Goal: Information Seeking & Learning: Learn about a topic

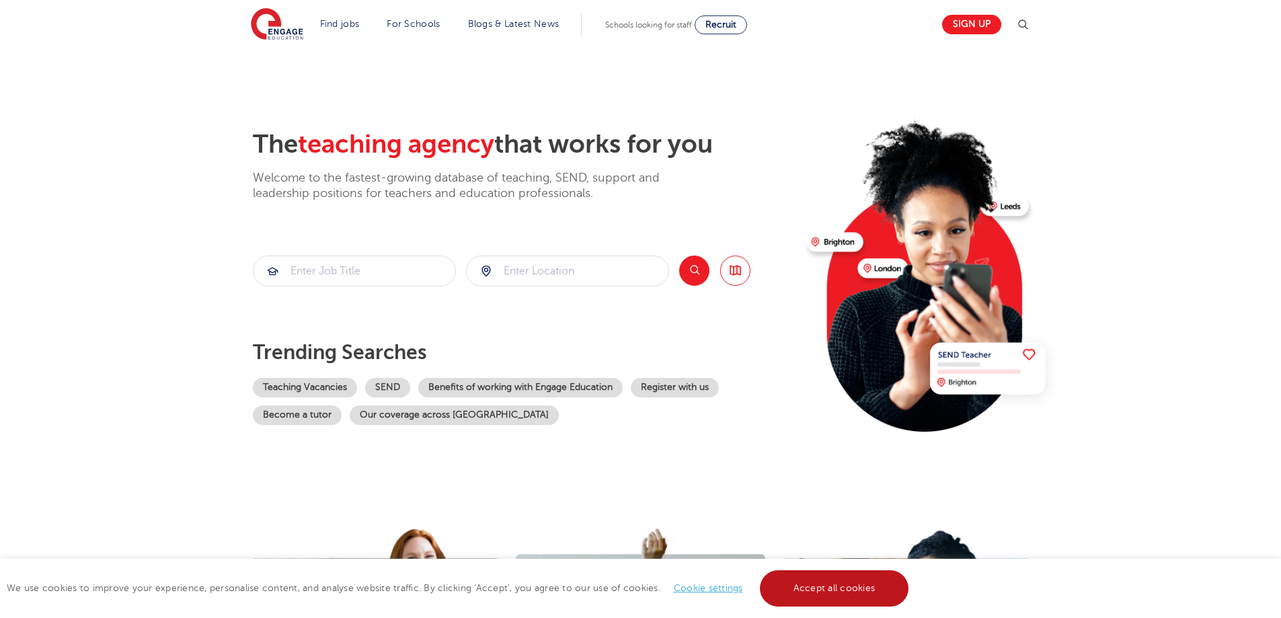
click at [877, 577] on link "Accept all cookies" at bounding box center [834, 588] width 149 height 36
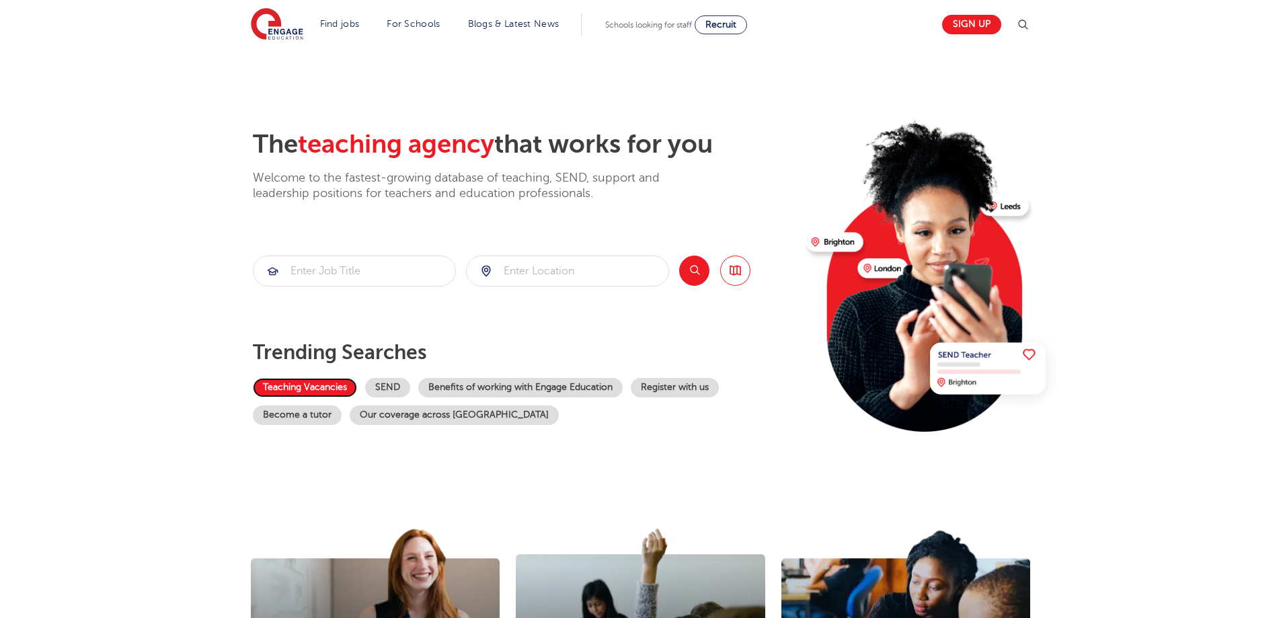
click at [323, 390] on link "Teaching Vacancies" at bounding box center [305, 388] width 104 height 20
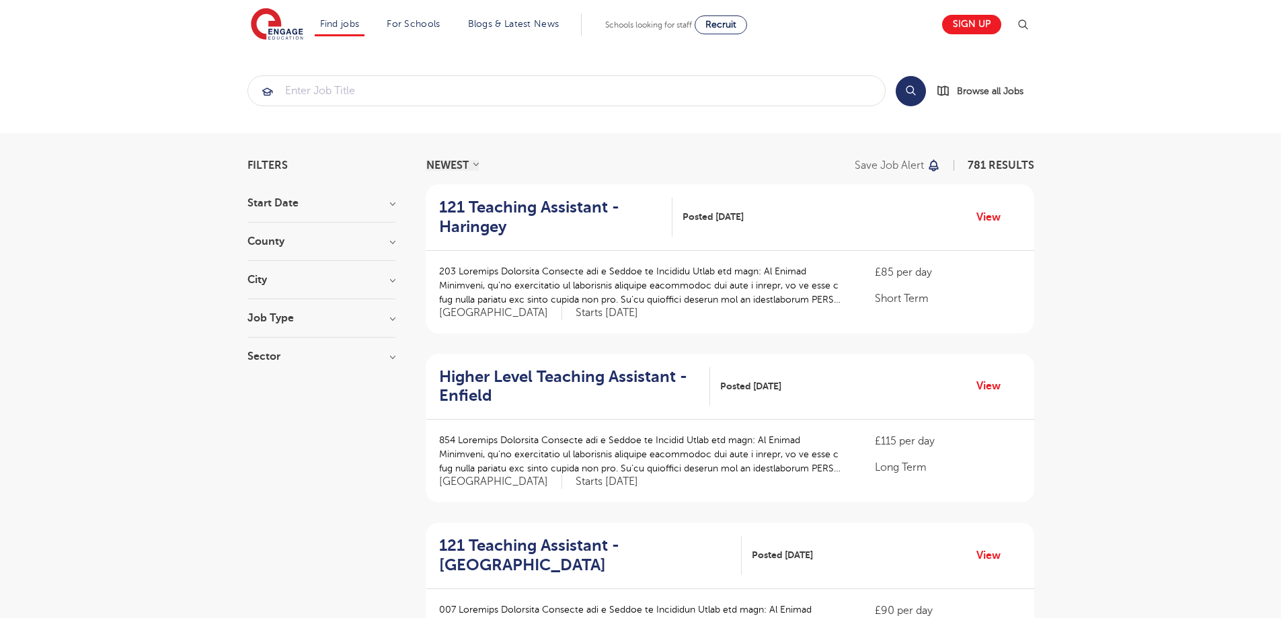
scroll to position [1351, 0]
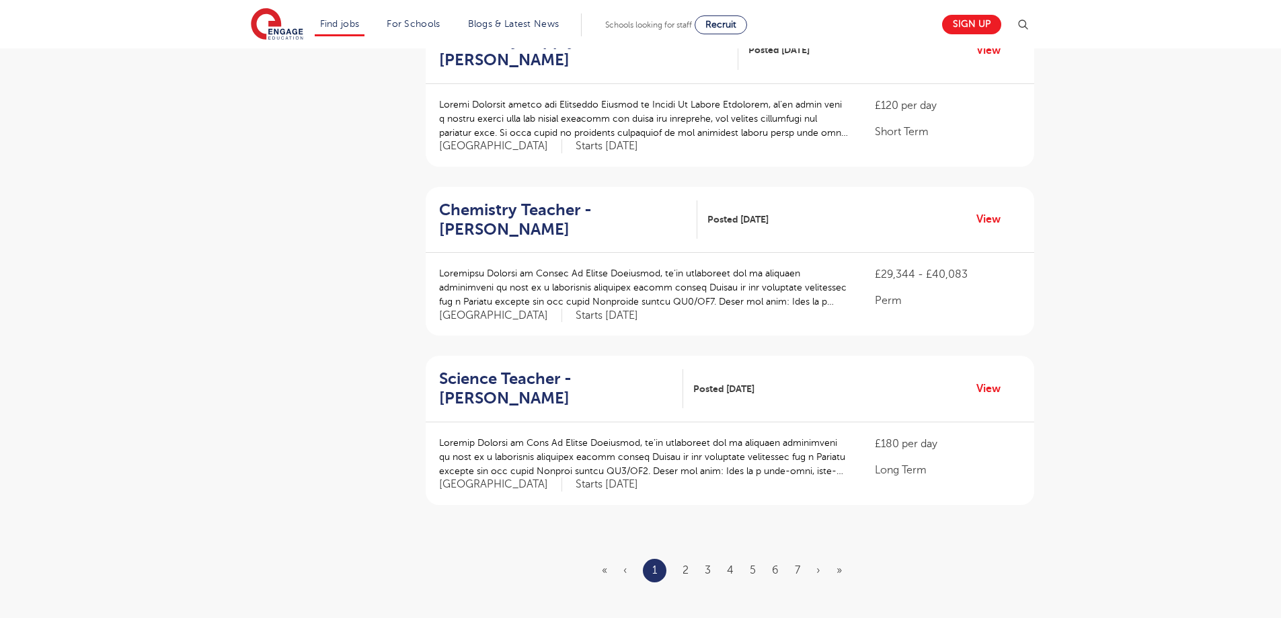
click at [691, 579] on ul "« ‹ 1 2 3 4 5 6 7 › »" at bounding box center [730, 571] width 256 height 24
click at [686, 567] on link "2" at bounding box center [686, 570] width 6 height 12
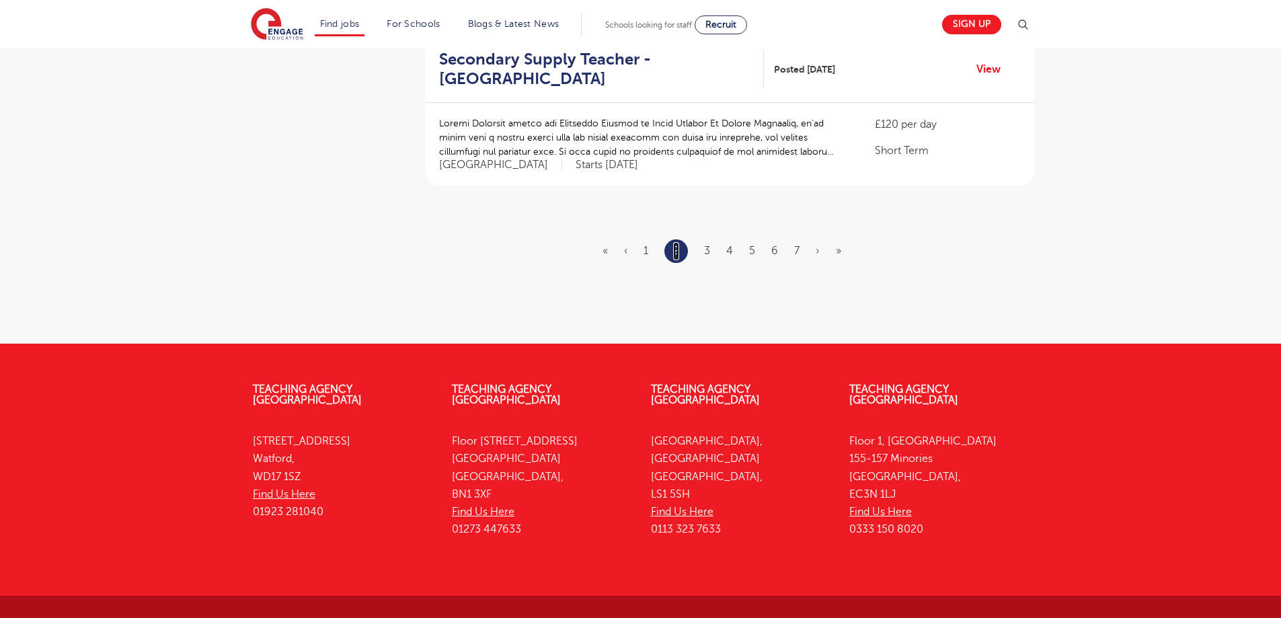
scroll to position [1272, 0]
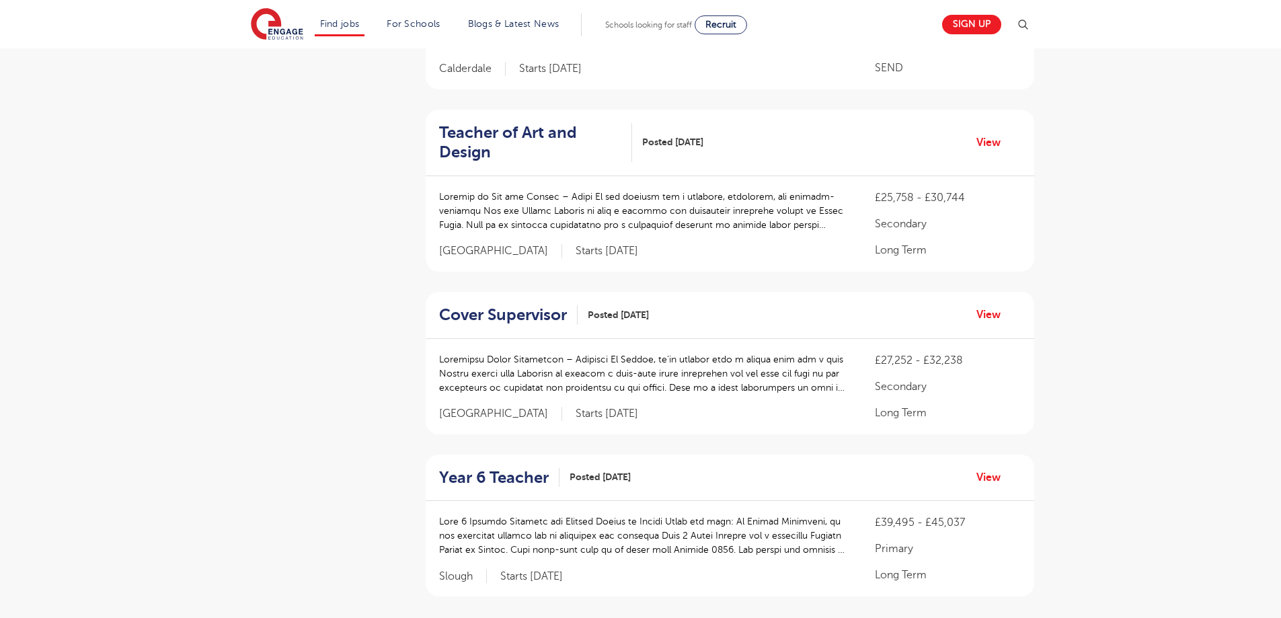
scroll to position [0, 0]
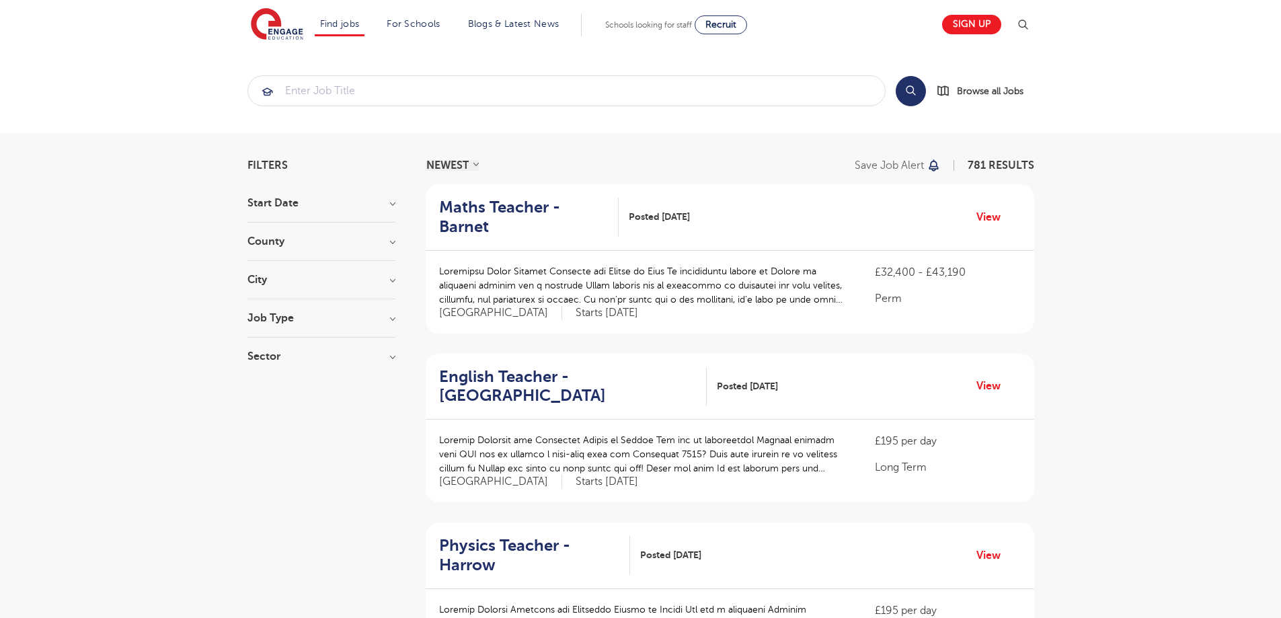
scroll to position [1722, 0]
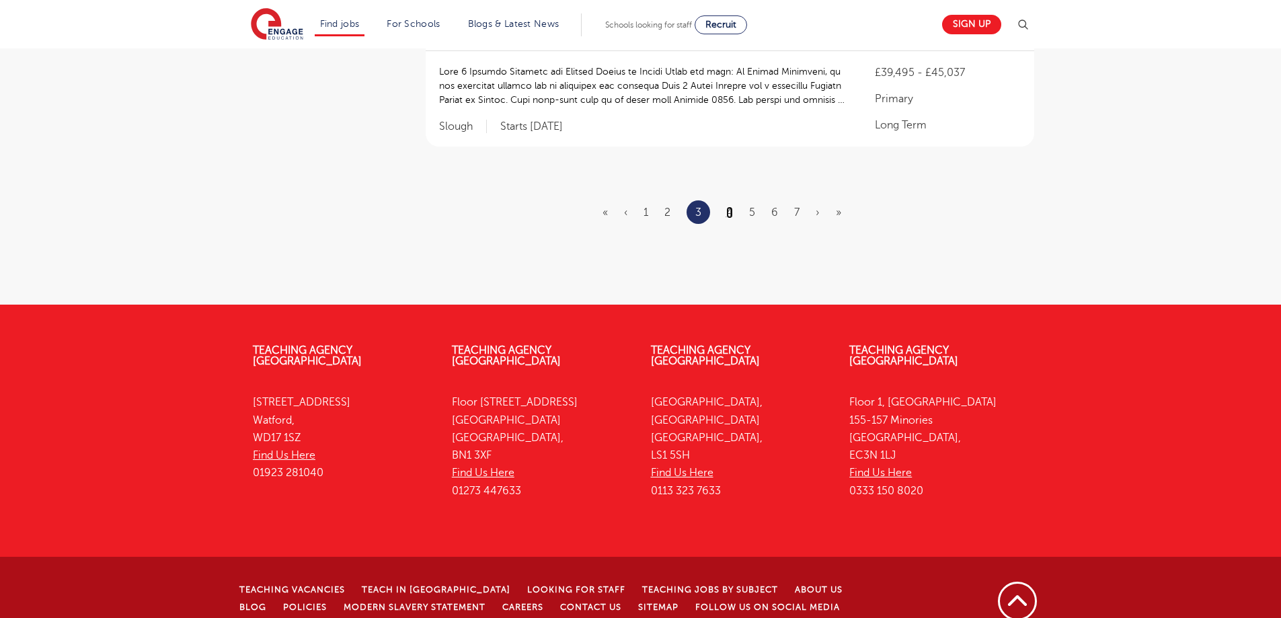
click at [730, 207] on link "4" at bounding box center [729, 213] width 7 height 12
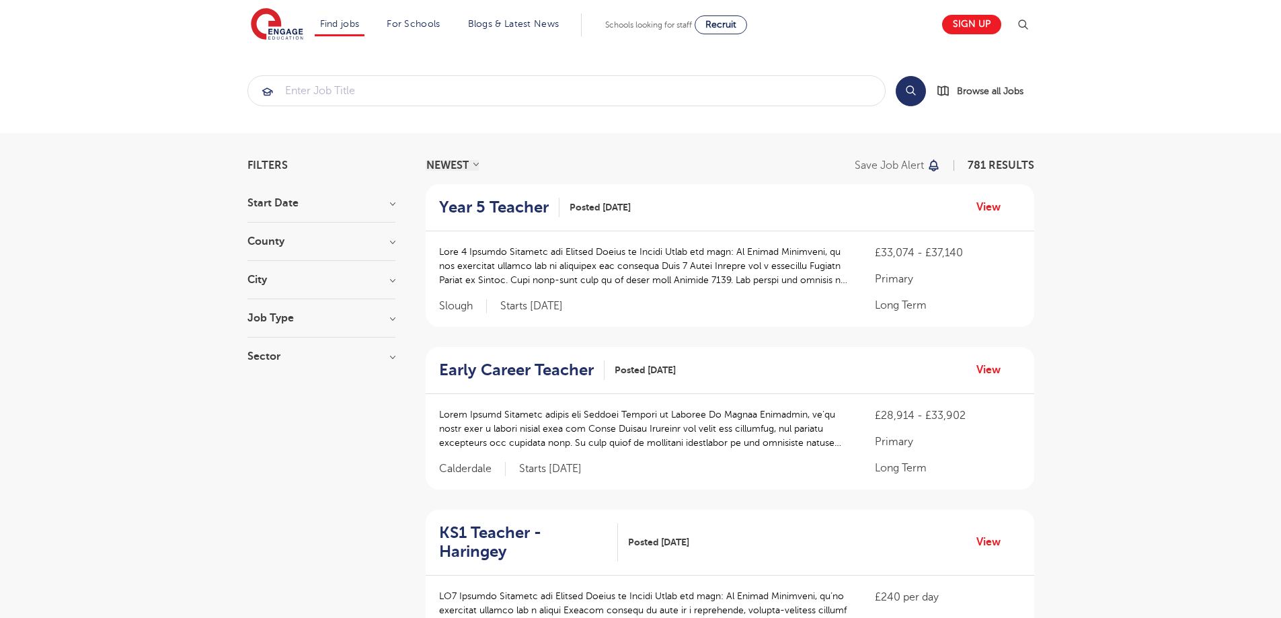
scroll to position [1696, 0]
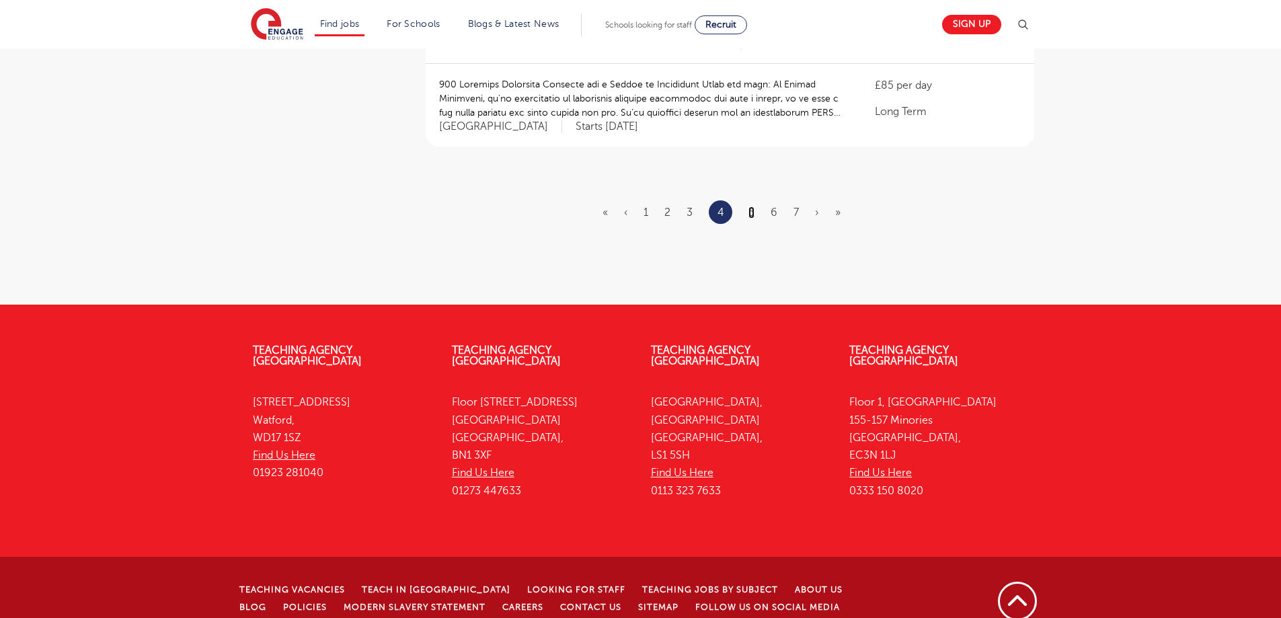
click at [752, 207] on link "5" at bounding box center [752, 213] width 6 height 12
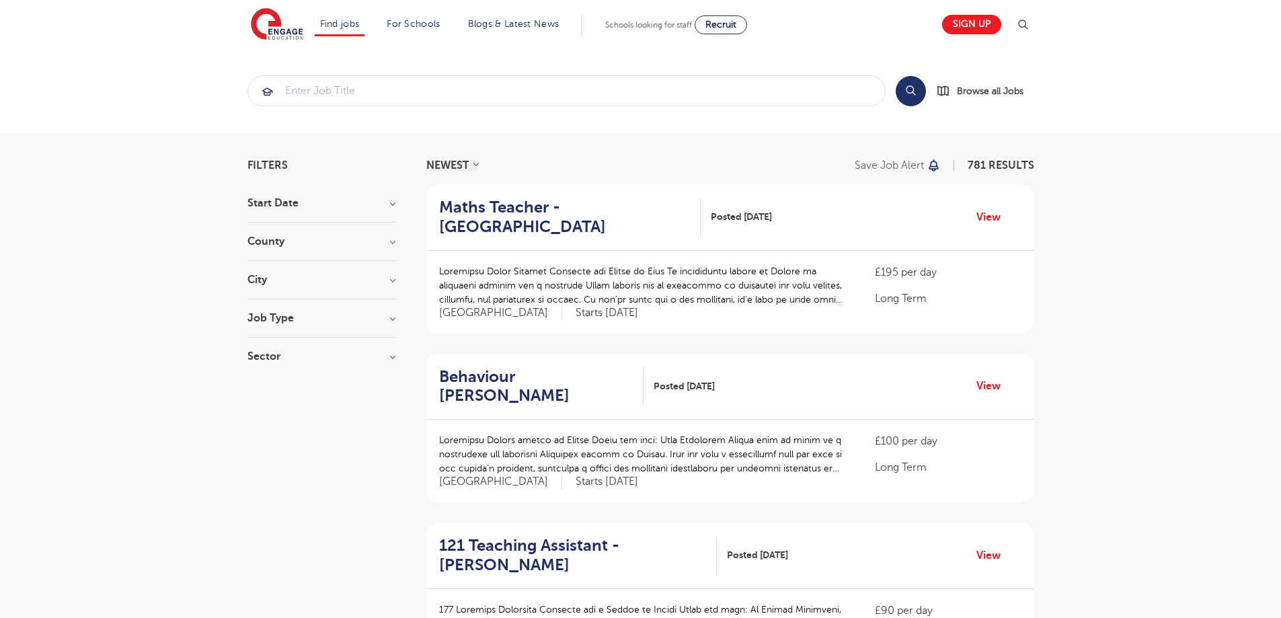
scroll to position [1346, 0]
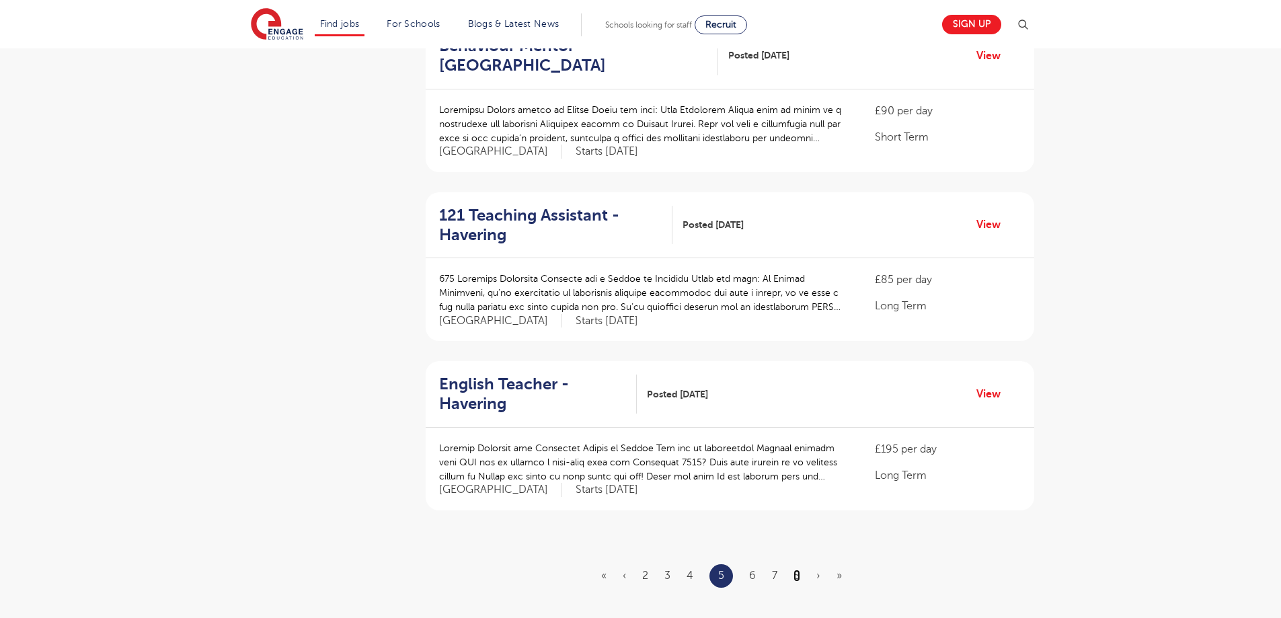
click at [794, 580] on link "8" at bounding box center [797, 576] width 7 height 12
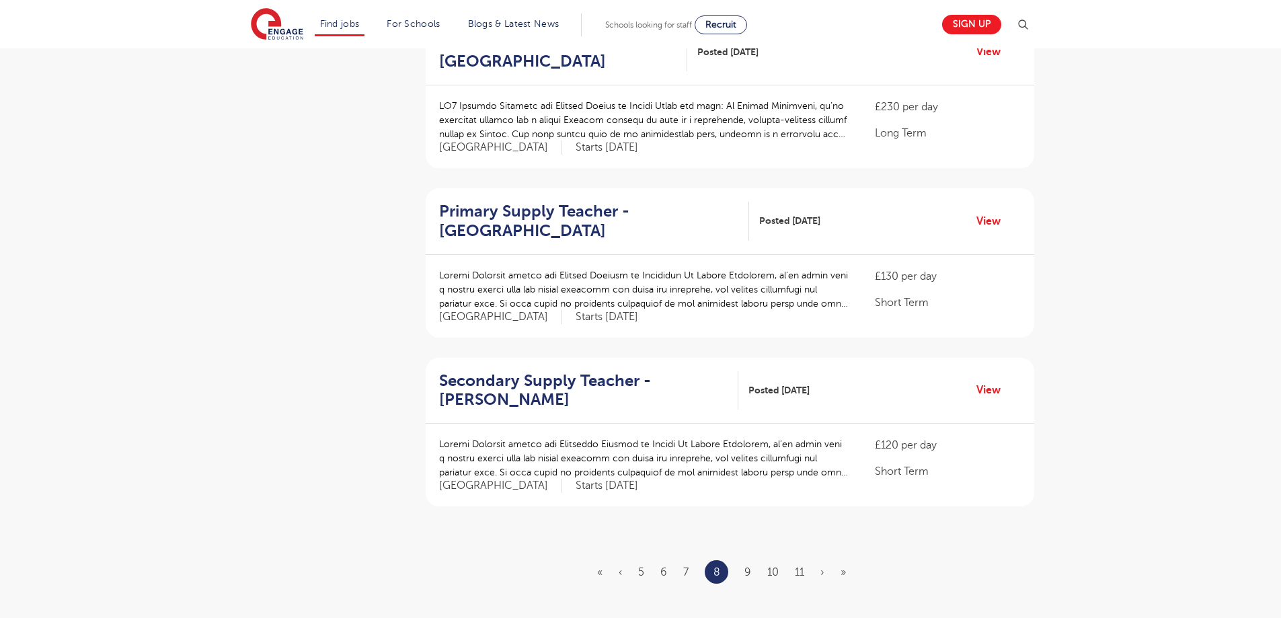
scroll to position [1722, 0]
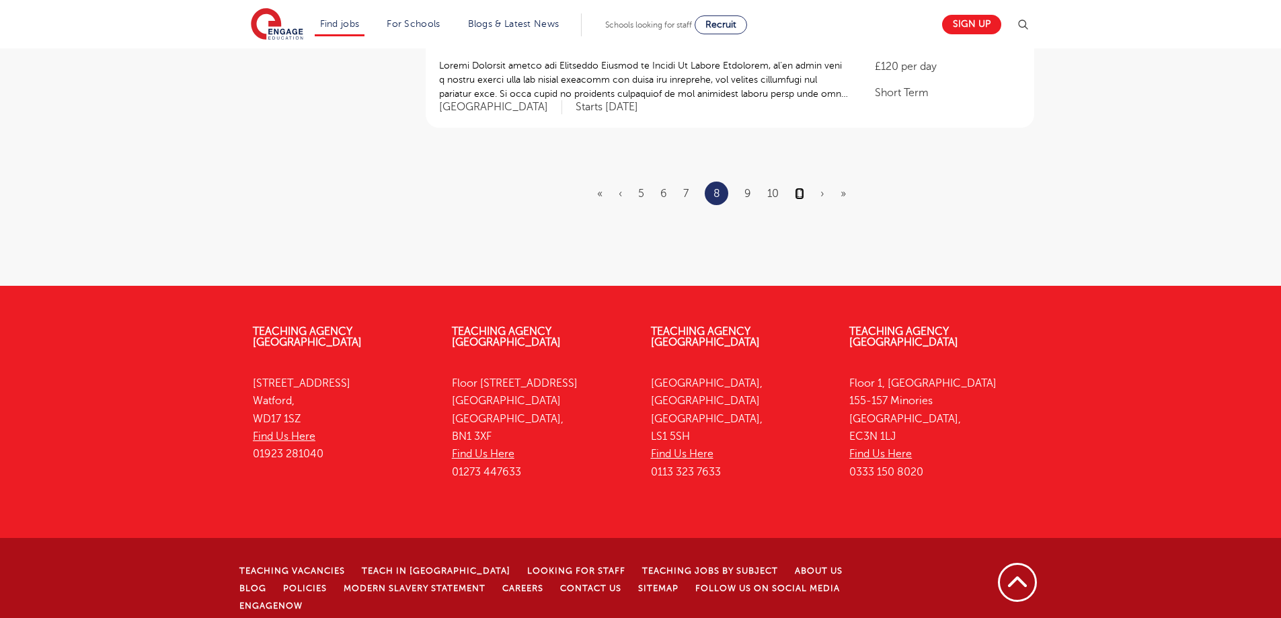
click at [796, 194] on link "11" at bounding box center [799, 194] width 9 height 12
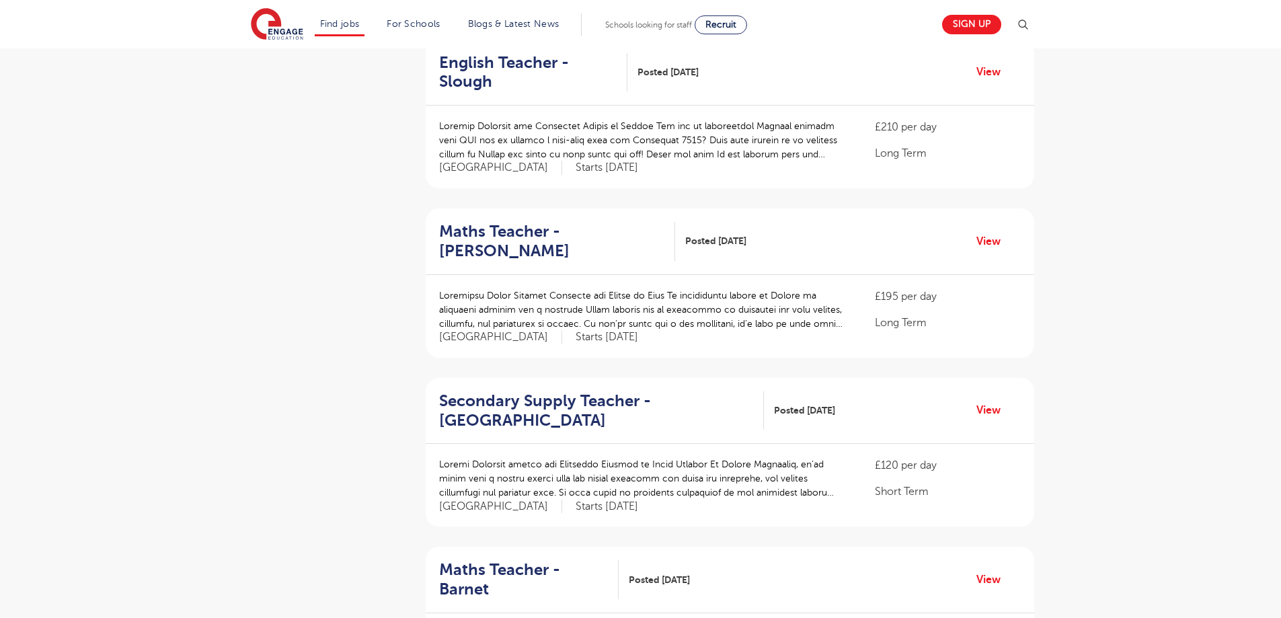
scroll to position [1671, 0]
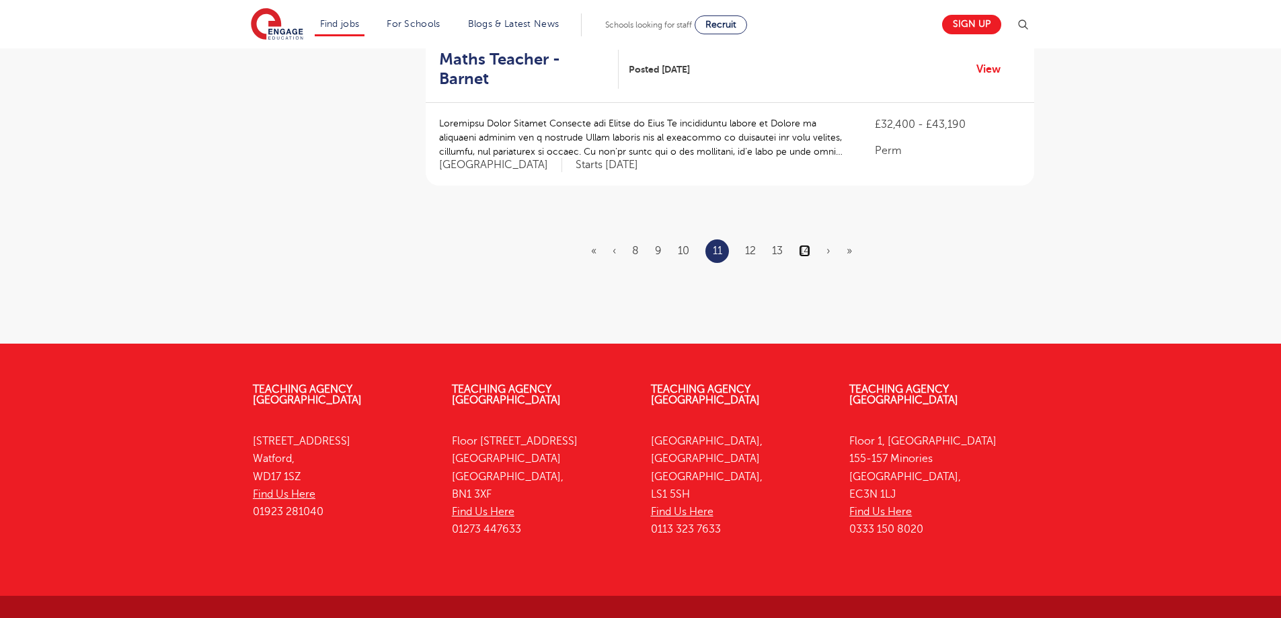
click at [809, 245] on link "14" at bounding box center [804, 251] width 11 height 12
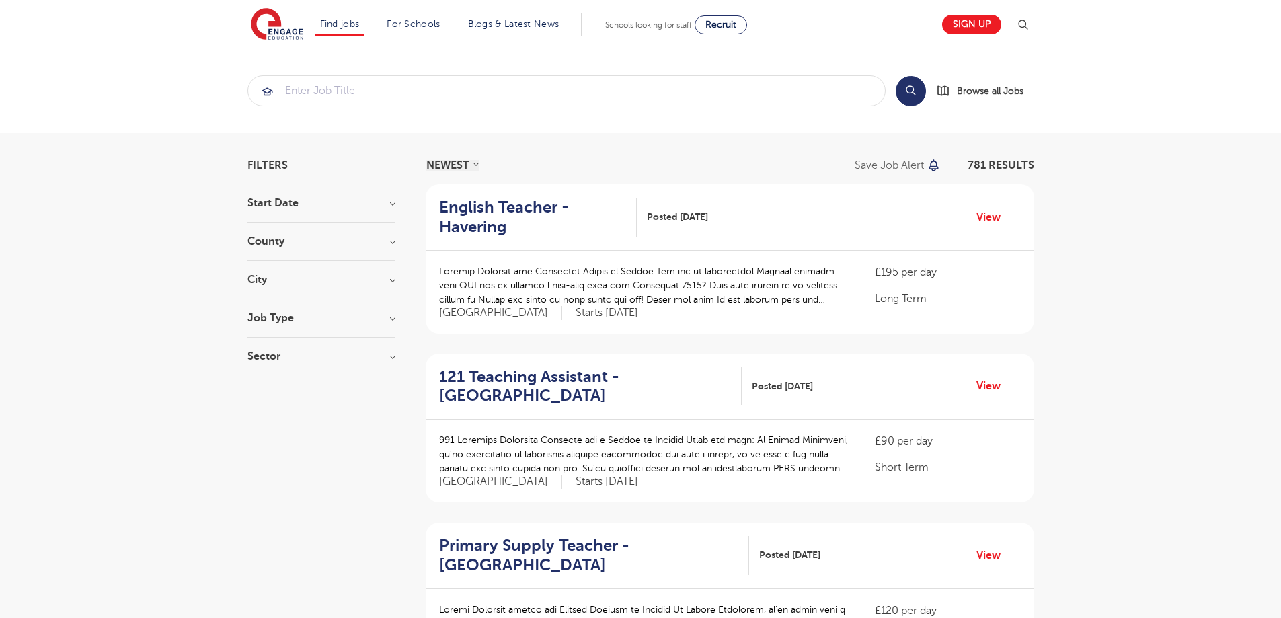
scroll to position [1580, 0]
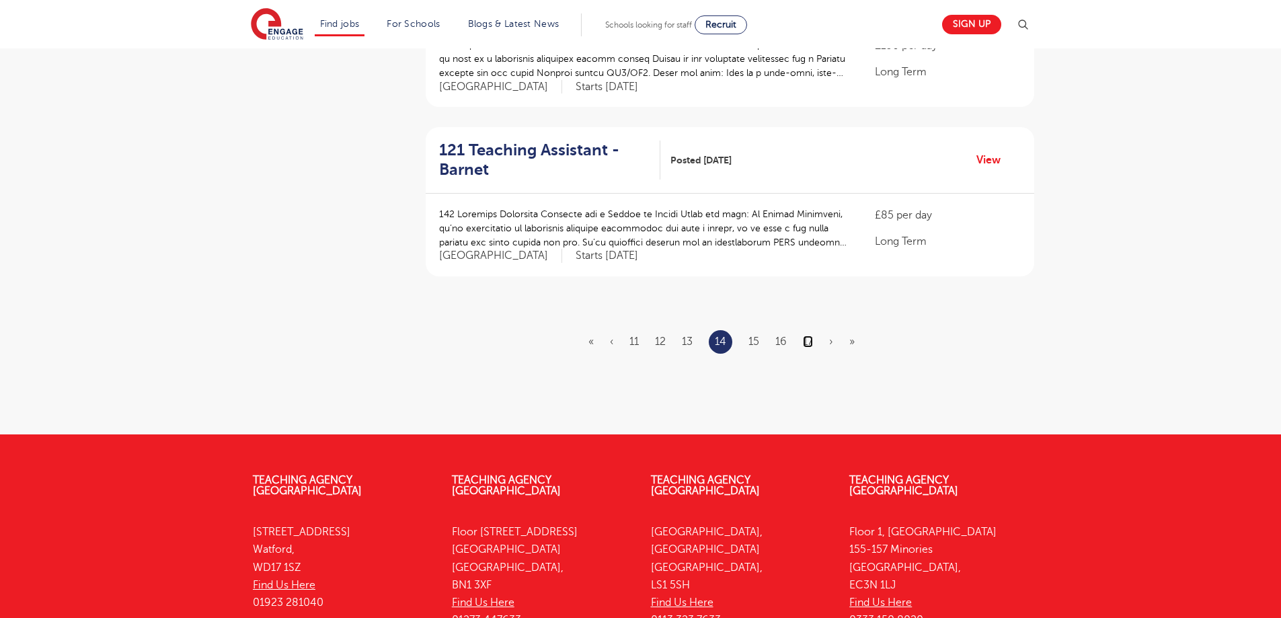
click at [804, 336] on link "17" at bounding box center [808, 342] width 10 height 12
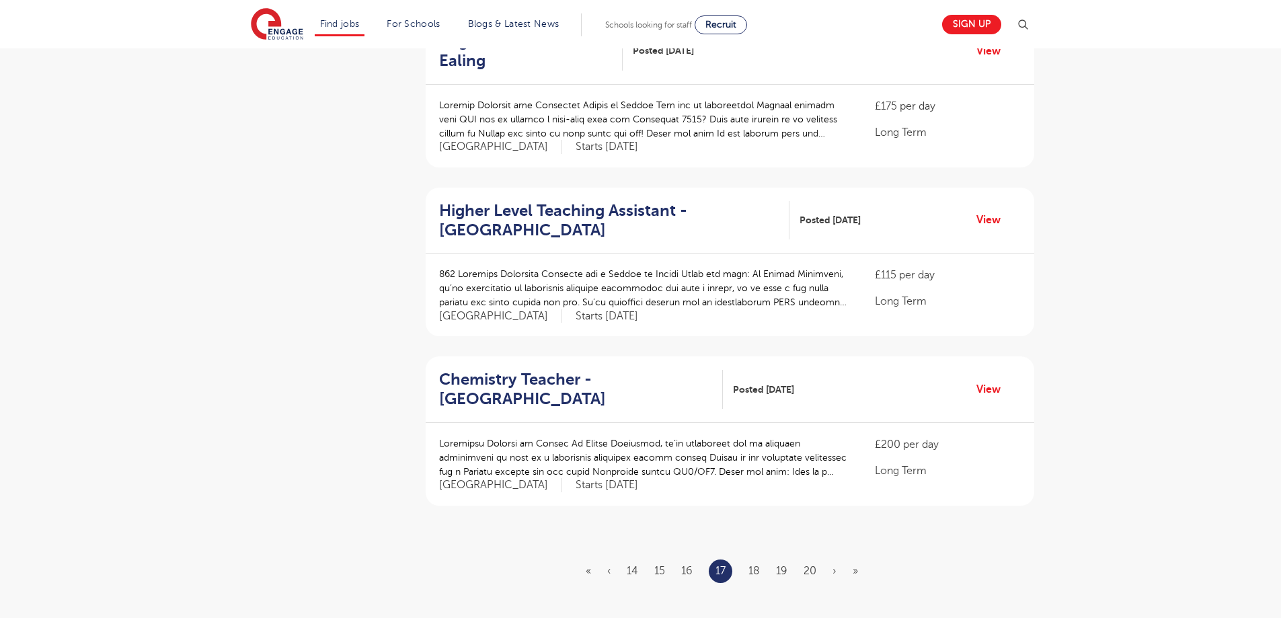
scroll to position [1622, 0]
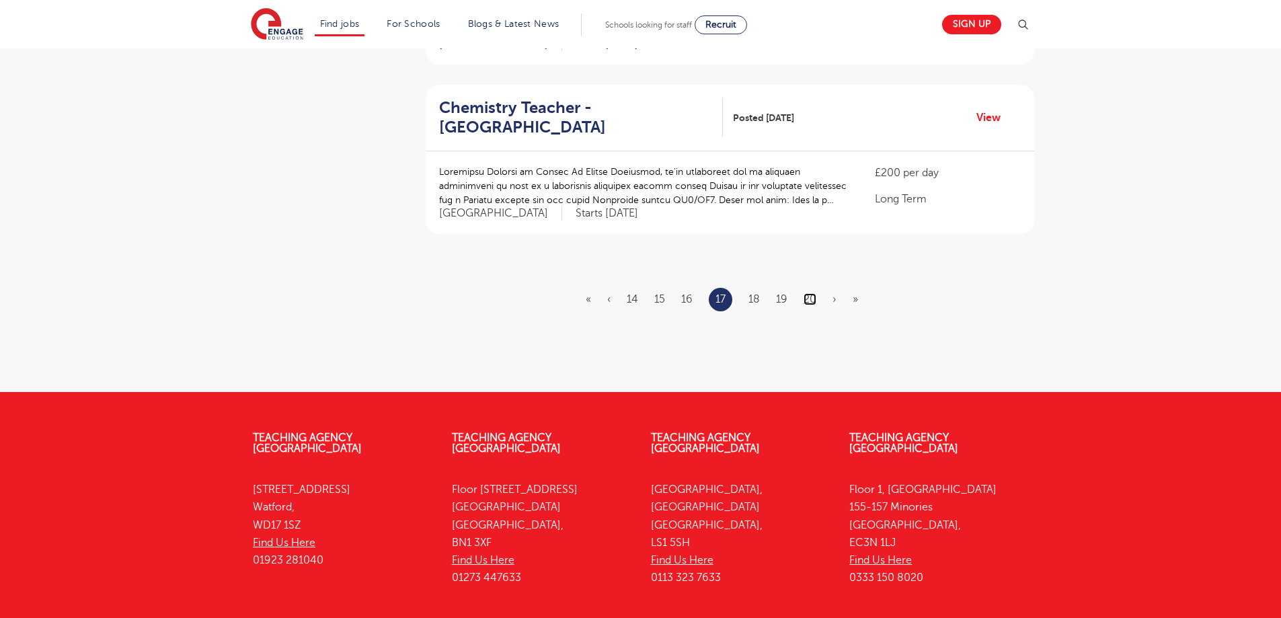
click at [807, 293] on link "20" at bounding box center [810, 299] width 13 height 12
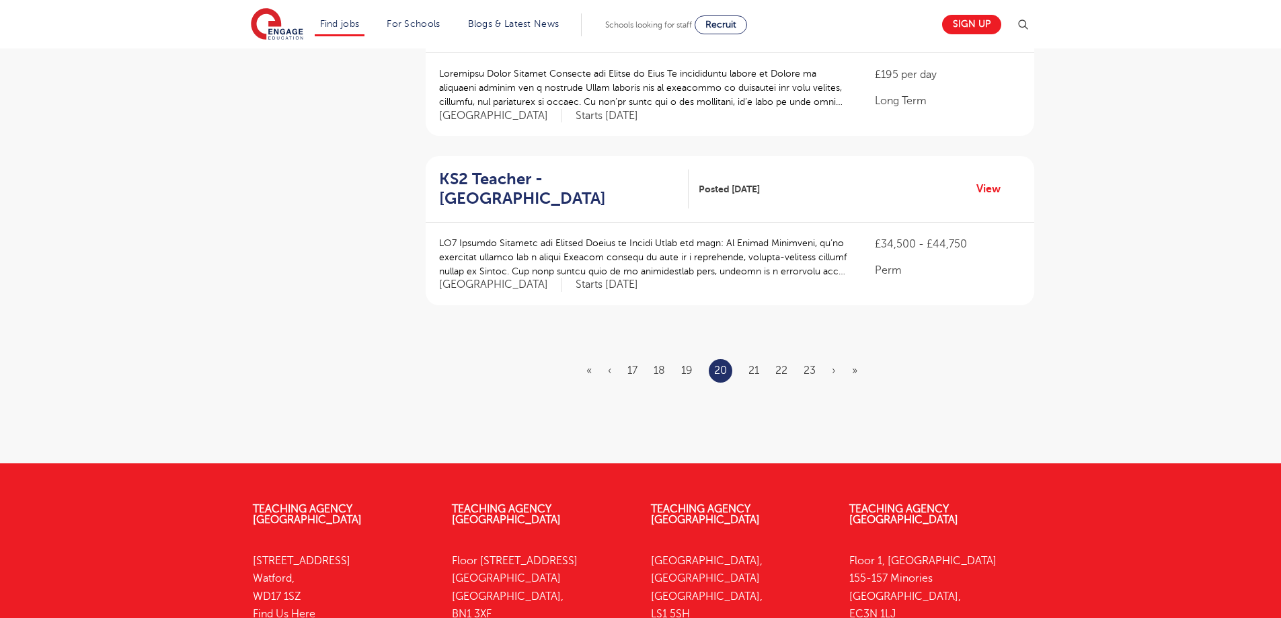
scroll to position [1651, 0]
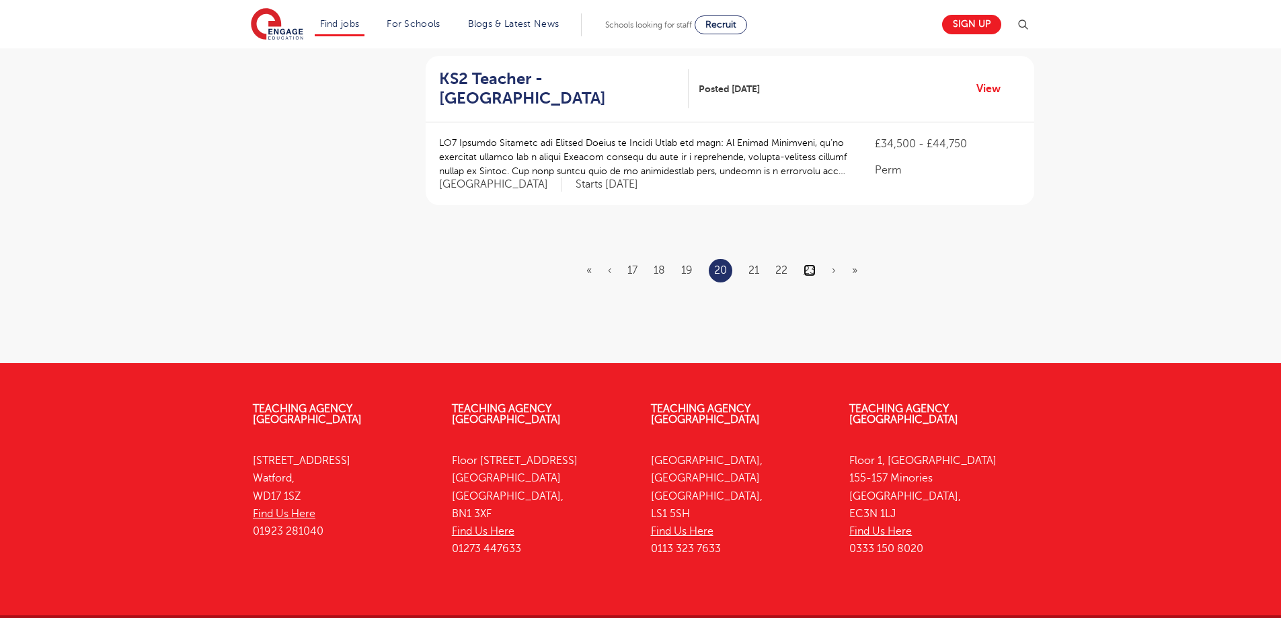
click at [815, 264] on link "23" at bounding box center [810, 270] width 12 height 12
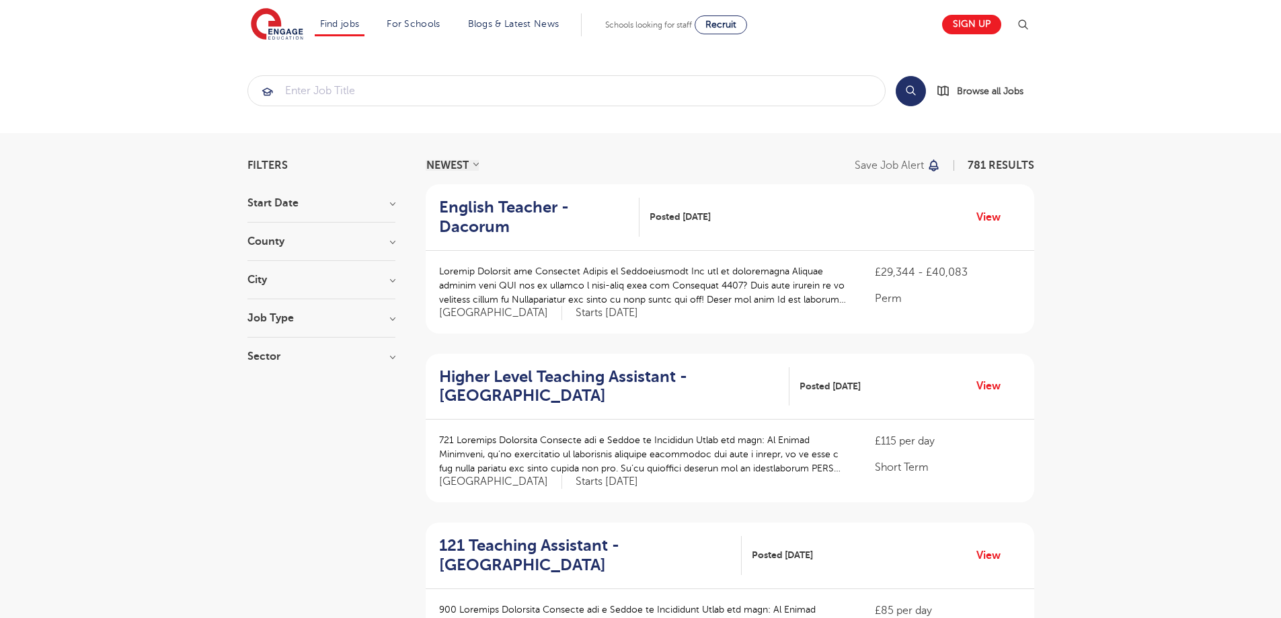
scroll to position [1709, 0]
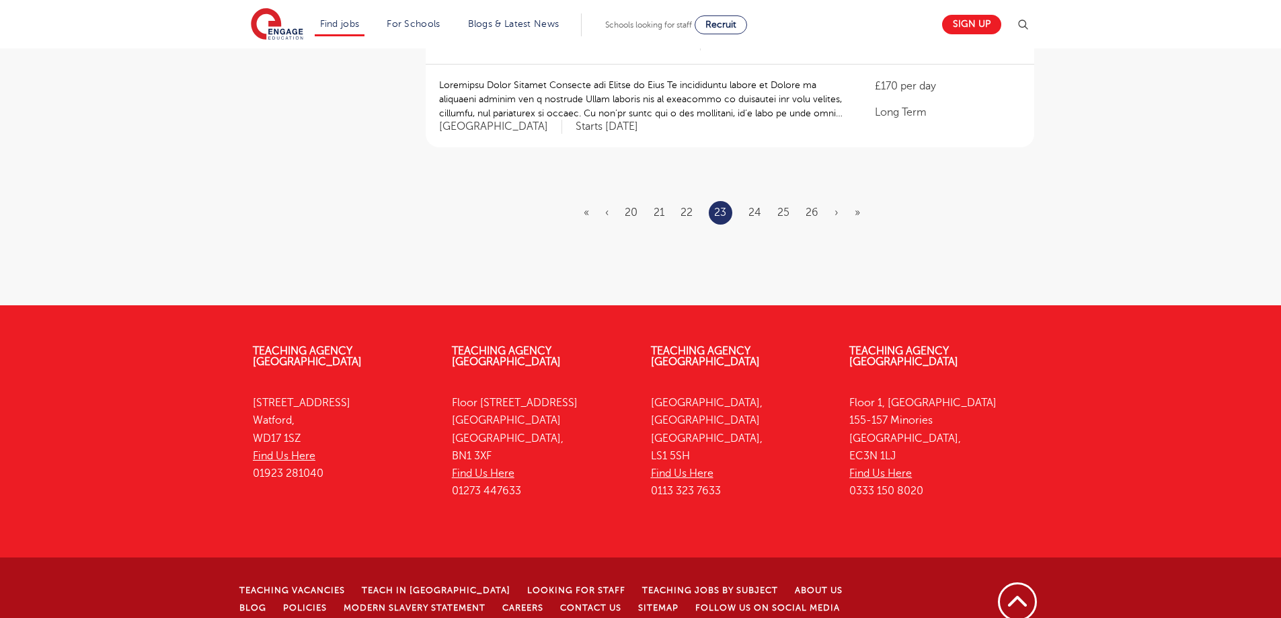
click at [819, 201] on ul "« ‹ 20 21 22 23 24 25 26 › »" at bounding box center [730, 213] width 293 height 24
click at [822, 201] on ul "« ‹ 20 21 22 23 24 25 26 › »" at bounding box center [730, 213] width 293 height 24
click at [817, 207] on link "26" at bounding box center [812, 213] width 13 height 12
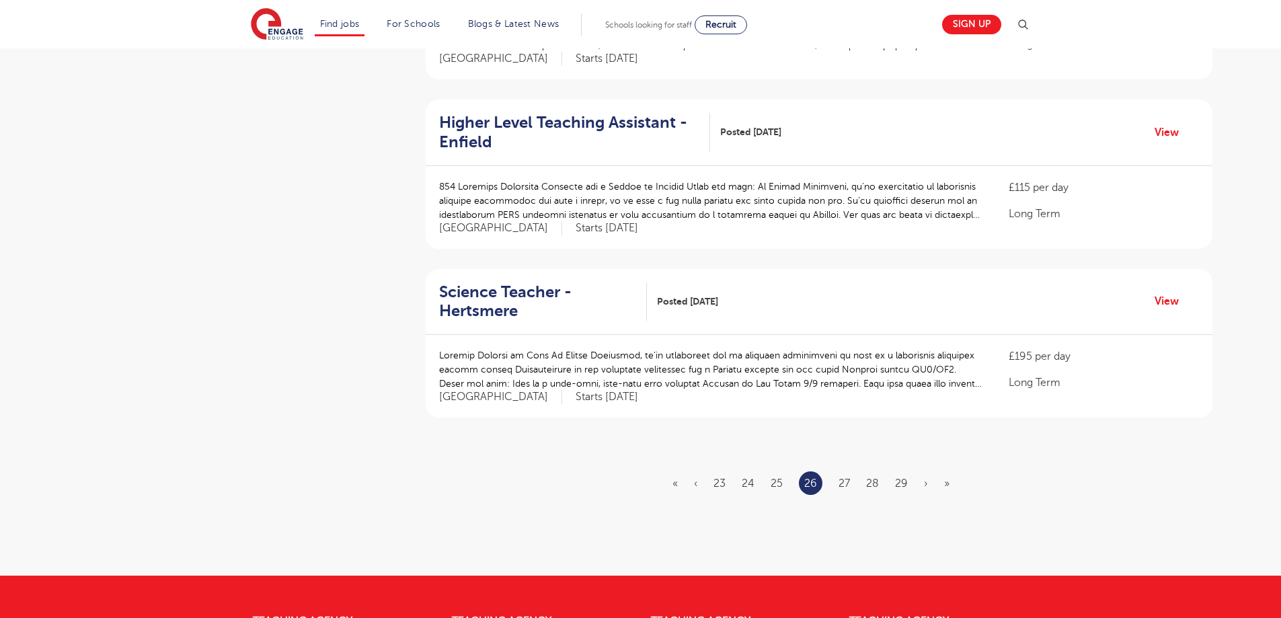
scroll to position [1729, 0]
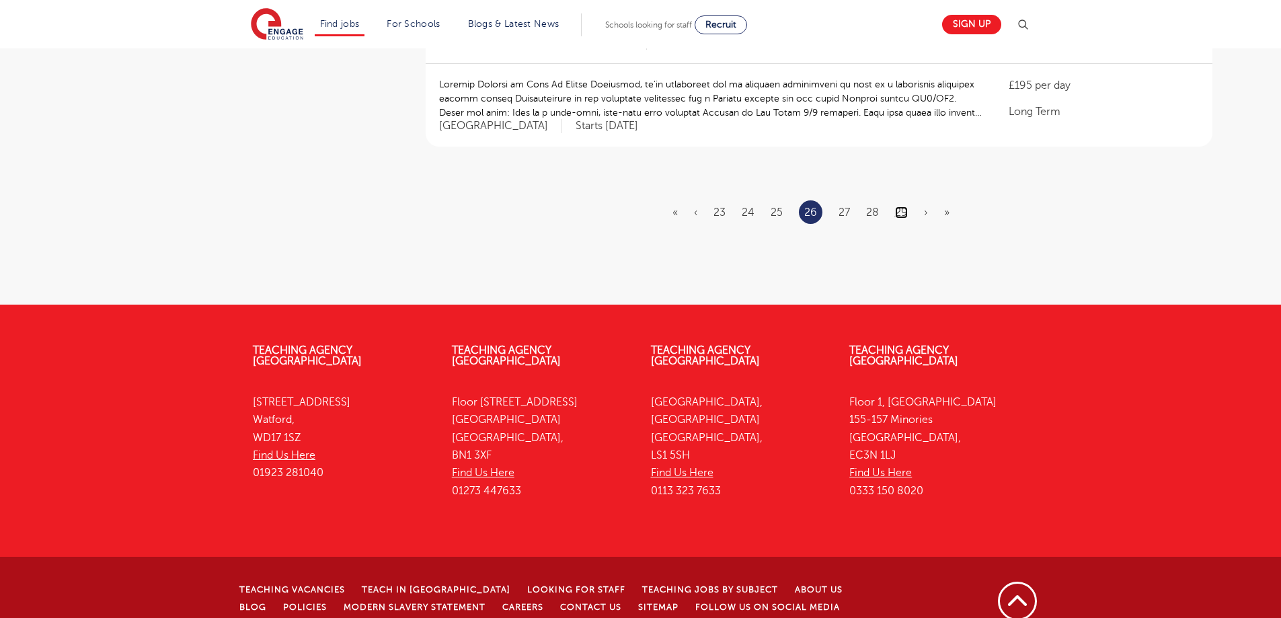
click at [905, 207] on link "29" at bounding box center [901, 213] width 13 height 12
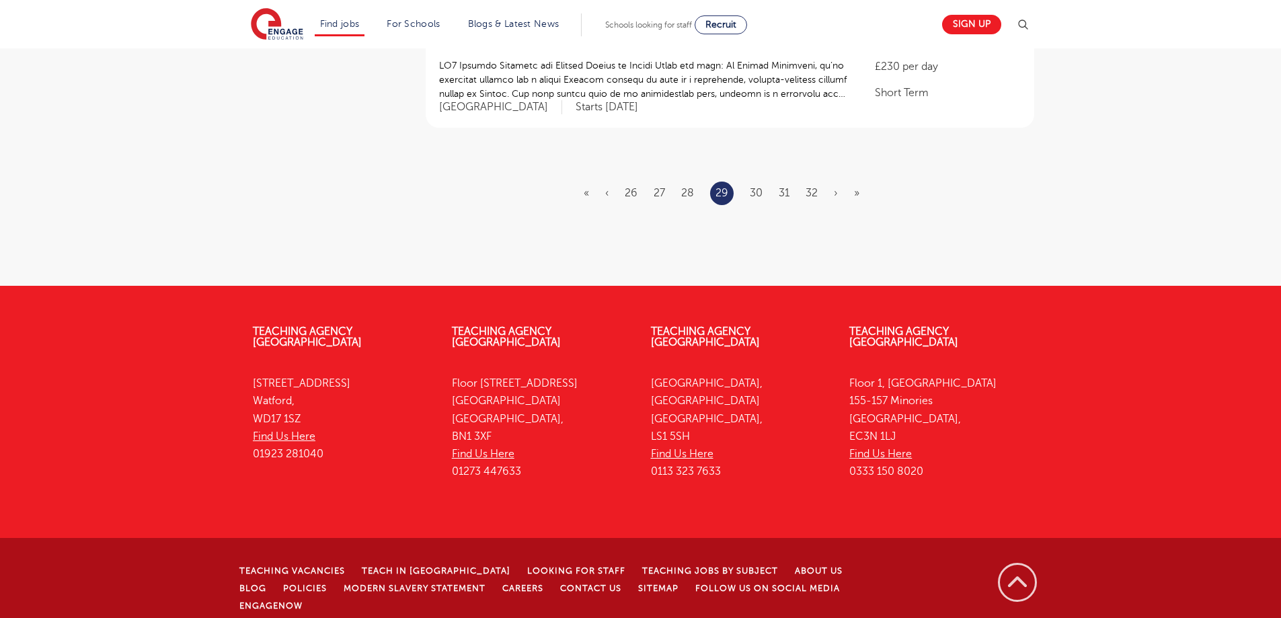
scroll to position [0, 0]
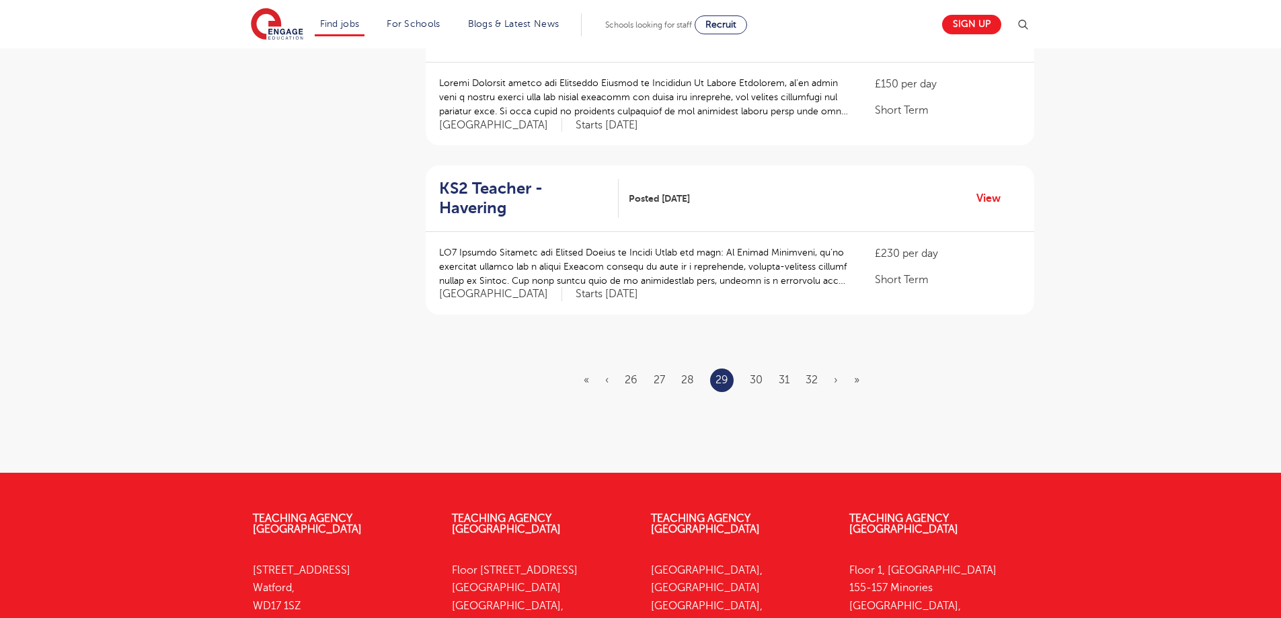
scroll to position [1690, 0]
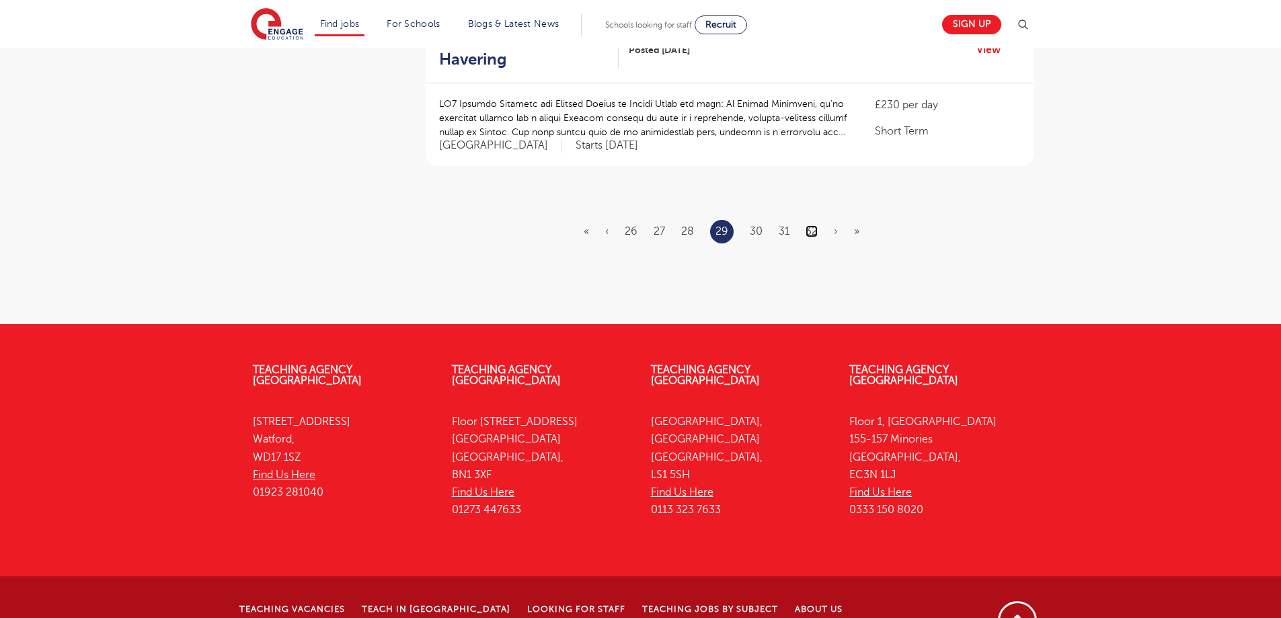
click at [810, 225] on link "32" at bounding box center [812, 231] width 12 height 12
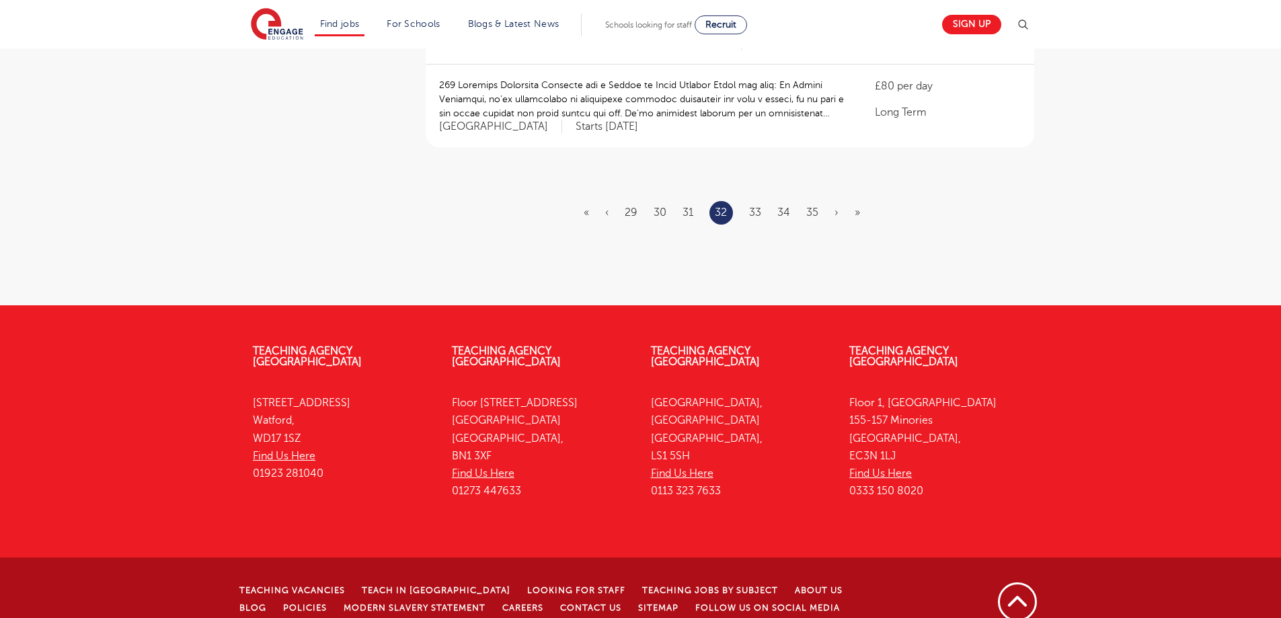
scroll to position [1691, 0]
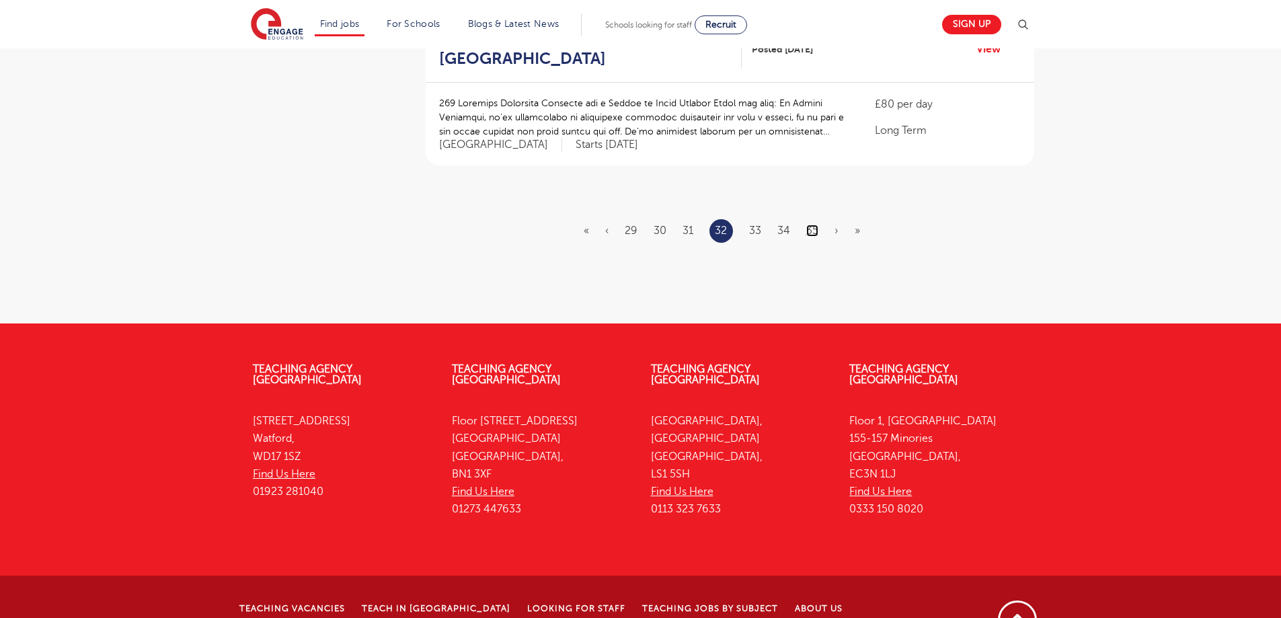
click at [806, 225] on link "35" at bounding box center [812, 231] width 12 height 12
click at [819, 220] on ul "« ‹ 32 33 34 35 36 37 38 › »" at bounding box center [729, 232] width 293 height 24
click at [809, 225] on link "38" at bounding box center [812, 231] width 13 height 12
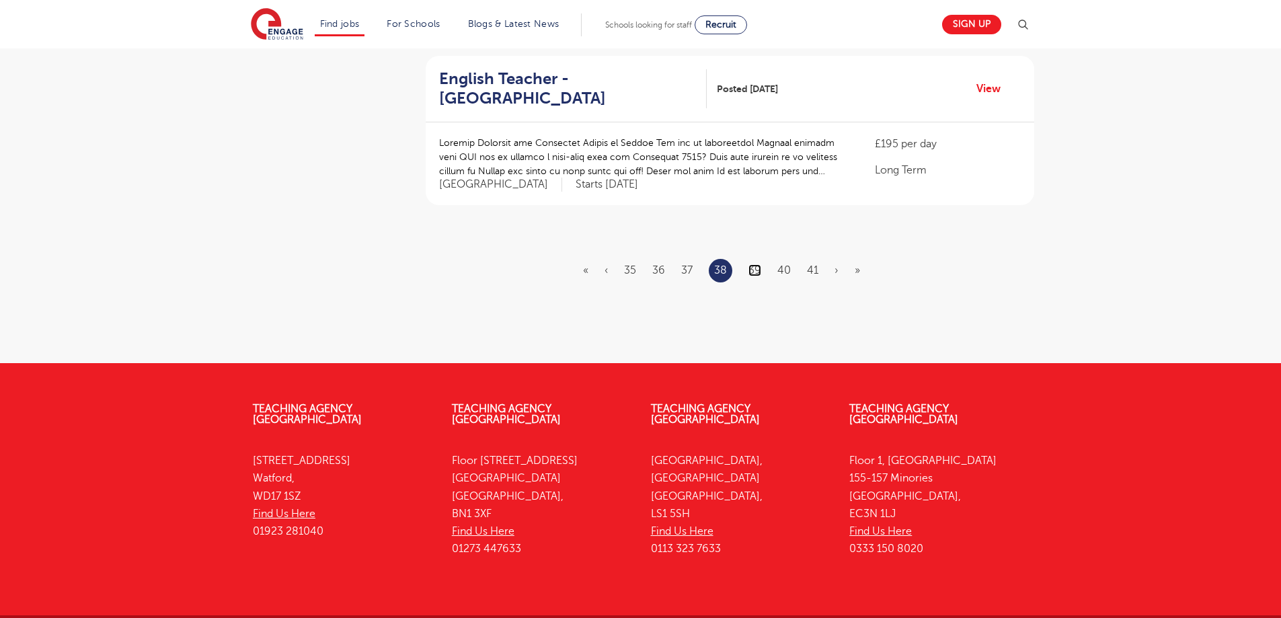
click at [761, 264] on link "39" at bounding box center [755, 270] width 13 height 12
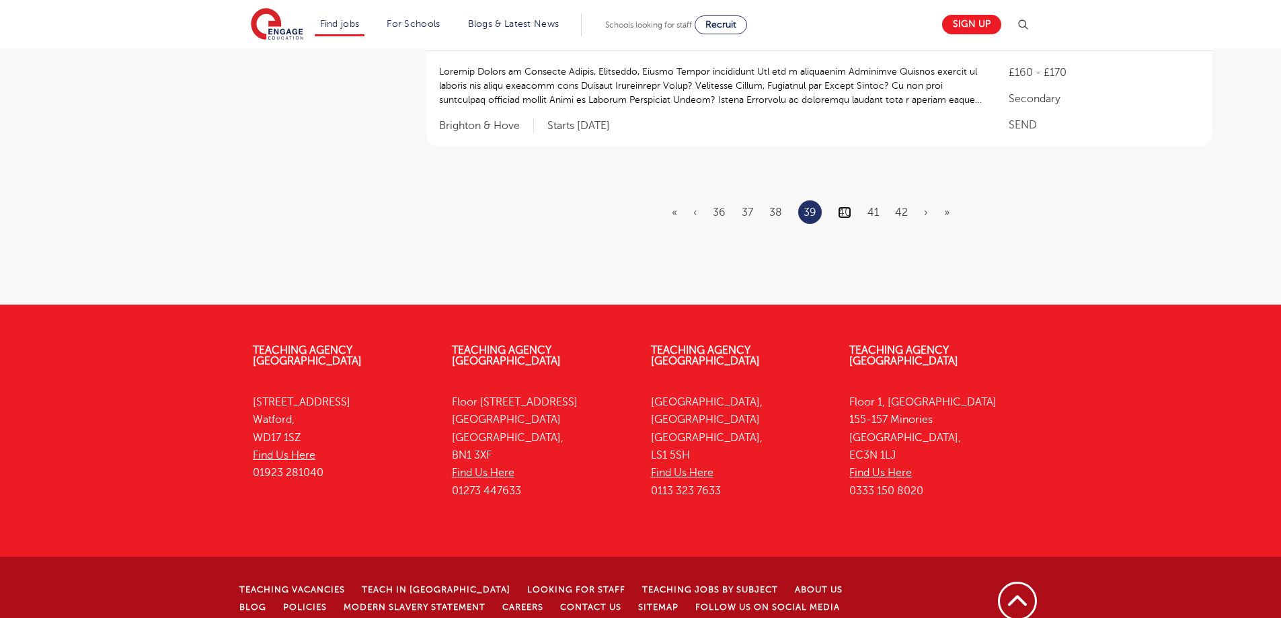
click at [848, 207] on link "40" at bounding box center [844, 213] width 13 height 12
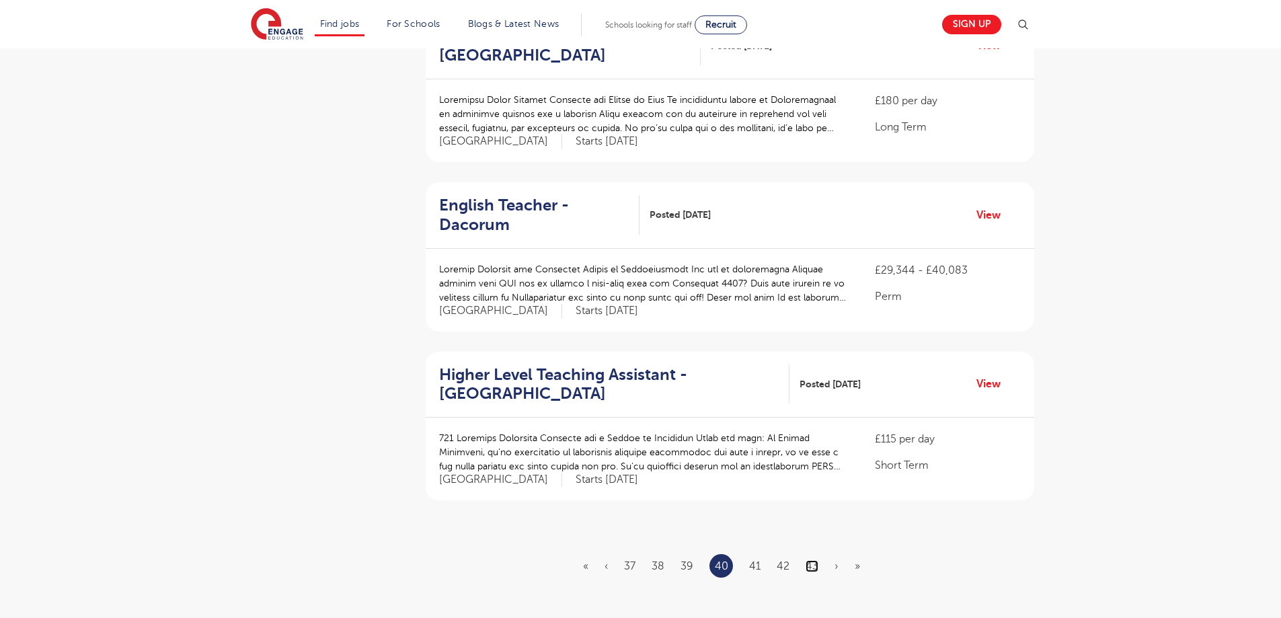
click at [812, 560] on link "43" at bounding box center [812, 566] width 13 height 12
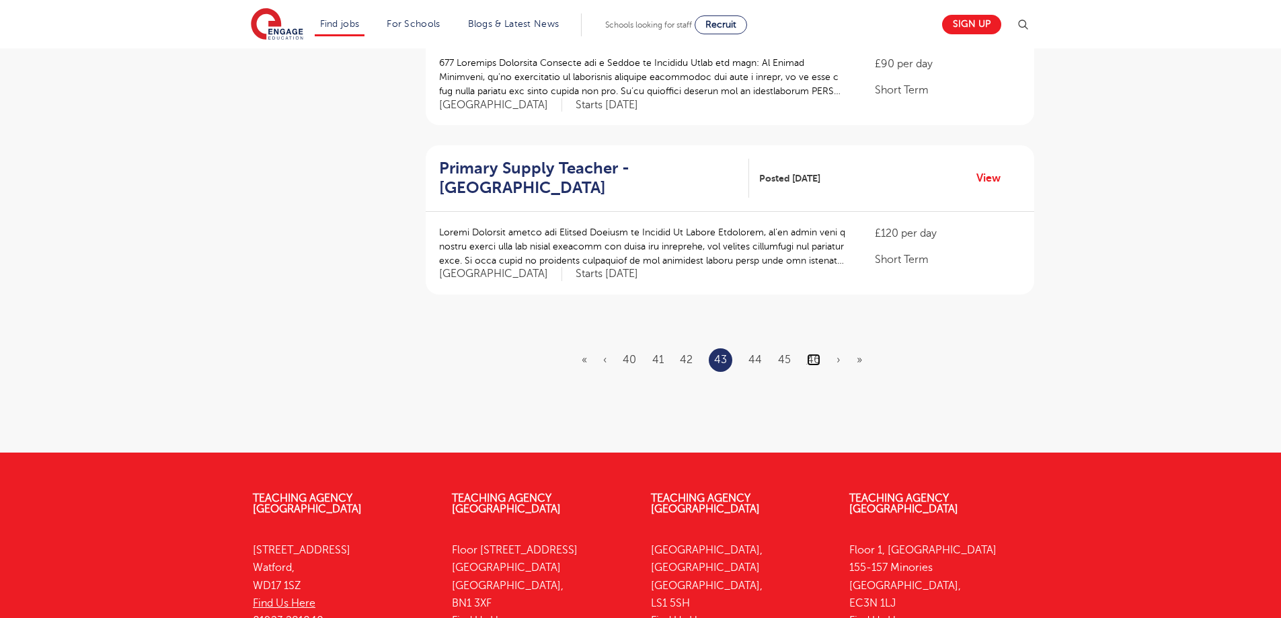
click at [816, 354] on link "46" at bounding box center [813, 360] width 13 height 12
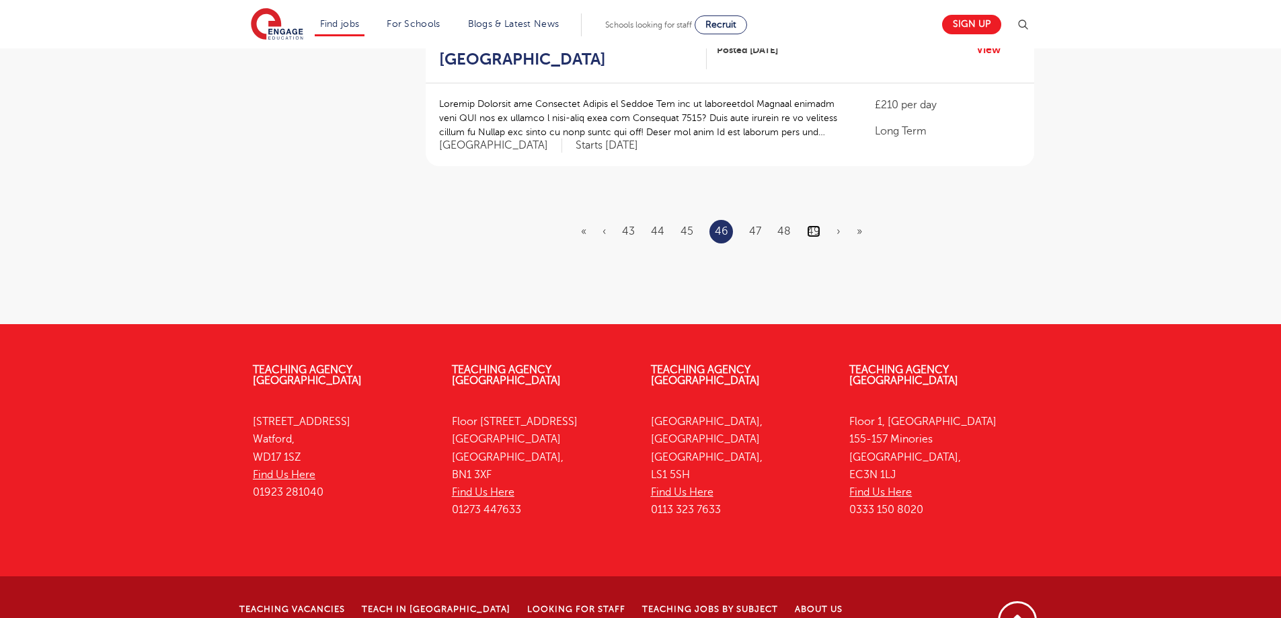
click at [813, 225] on link "49" at bounding box center [813, 231] width 13 height 12
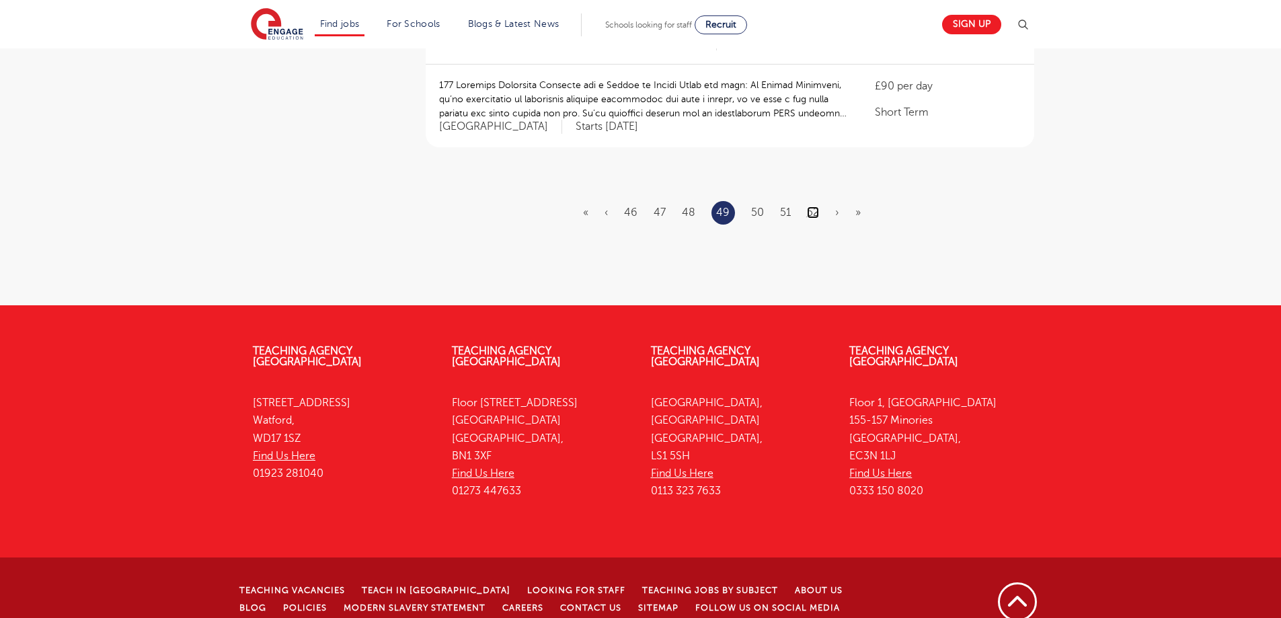
click at [811, 207] on link "52" at bounding box center [813, 213] width 12 height 12
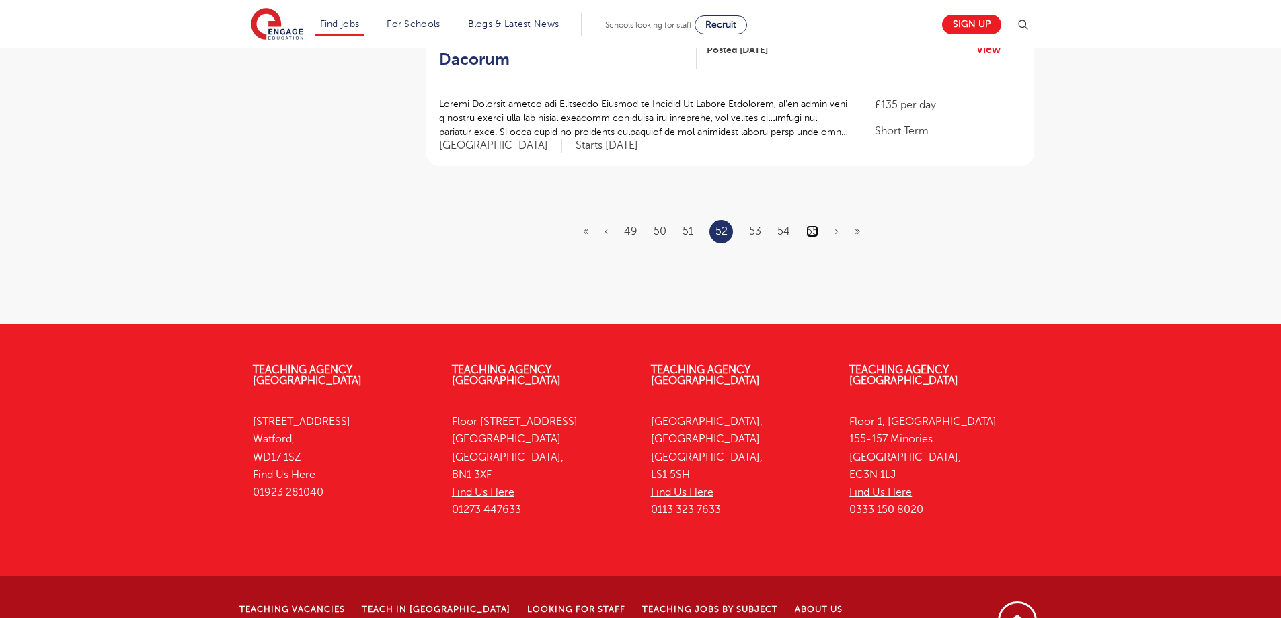
click at [813, 225] on link "55" at bounding box center [812, 231] width 12 height 12
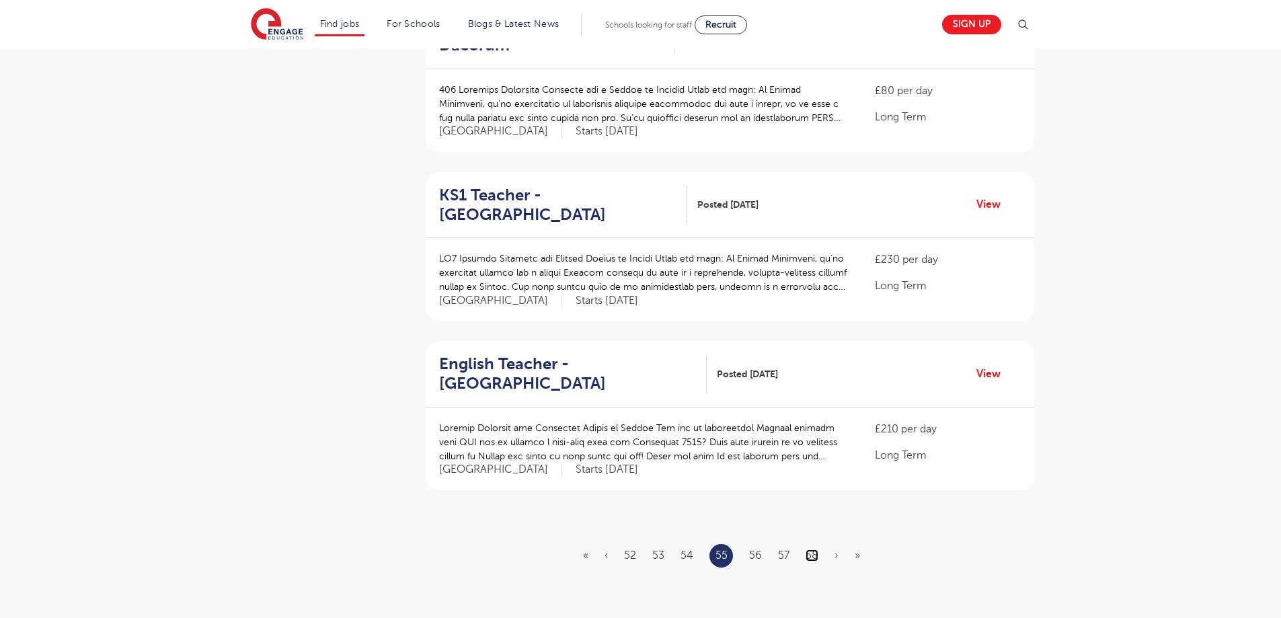
click at [816, 550] on link "58" at bounding box center [812, 556] width 13 height 12
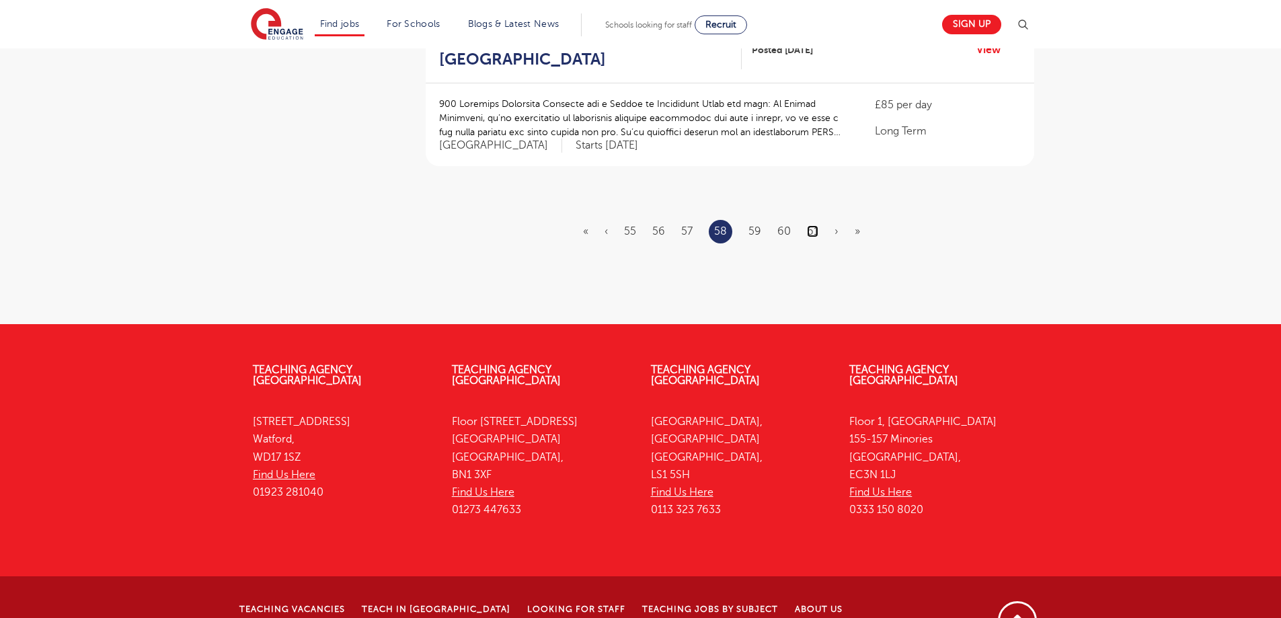
click at [817, 225] on link "61" at bounding box center [812, 231] width 11 height 12
